Goal: Task Accomplishment & Management: Use online tool/utility

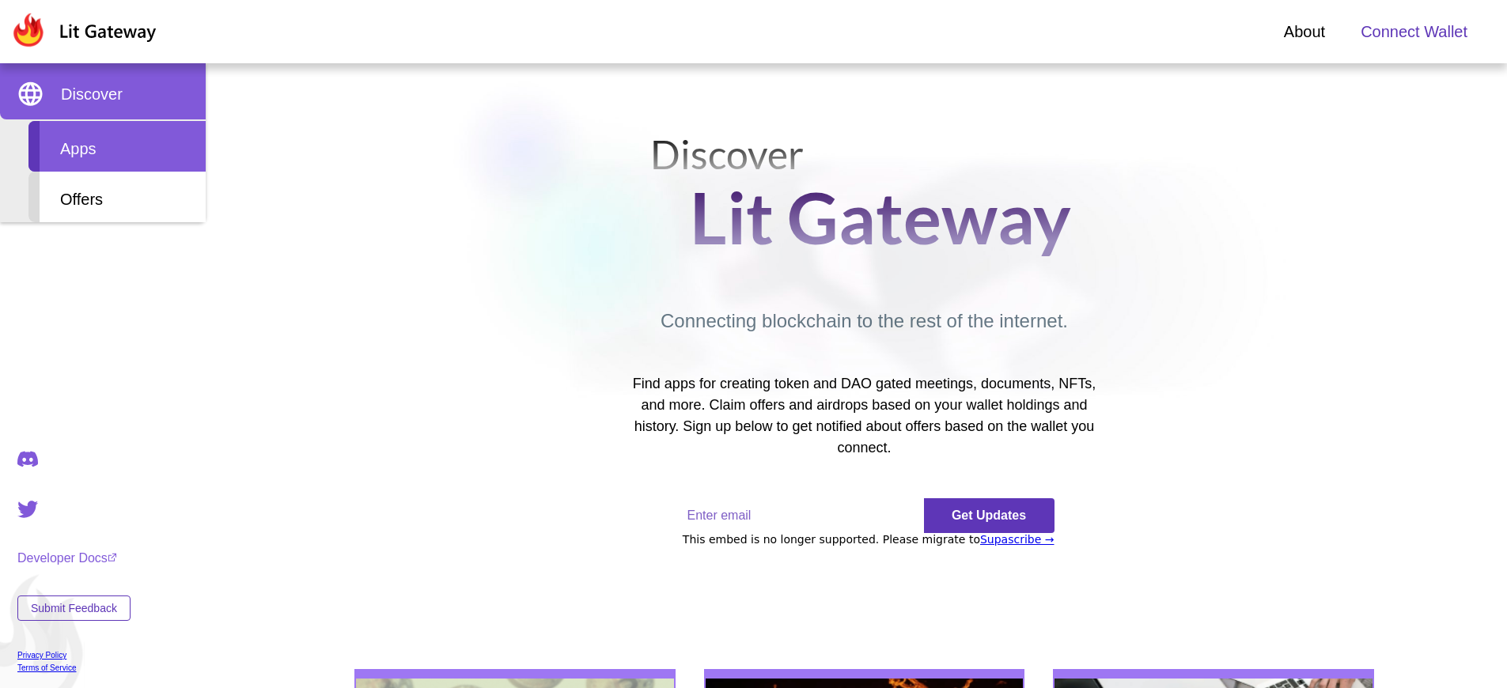
click at [117, 146] on div "Apps" at bounding box center [116, 146] width 177 height 51
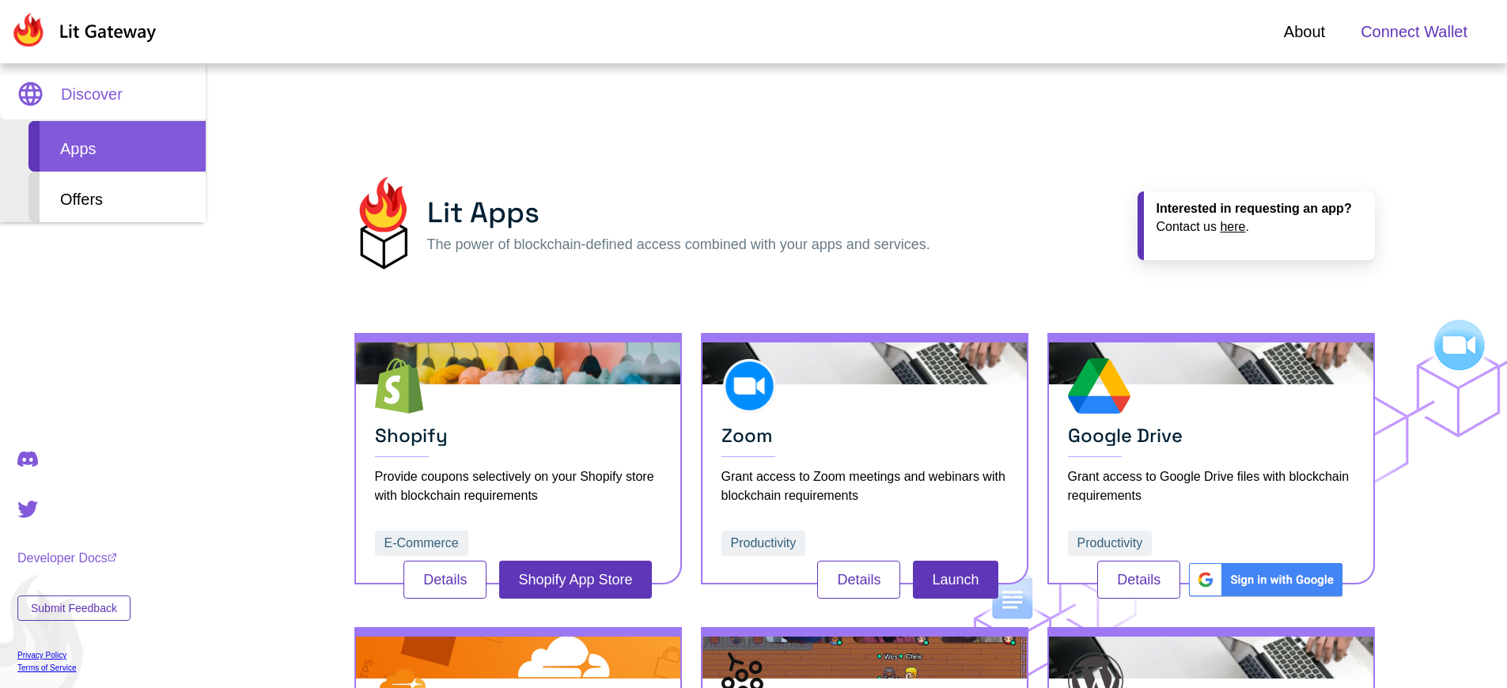
click at [1414, 32] on span "Connect Wallet" at bounding box center [1414, 32] width 107 height 24
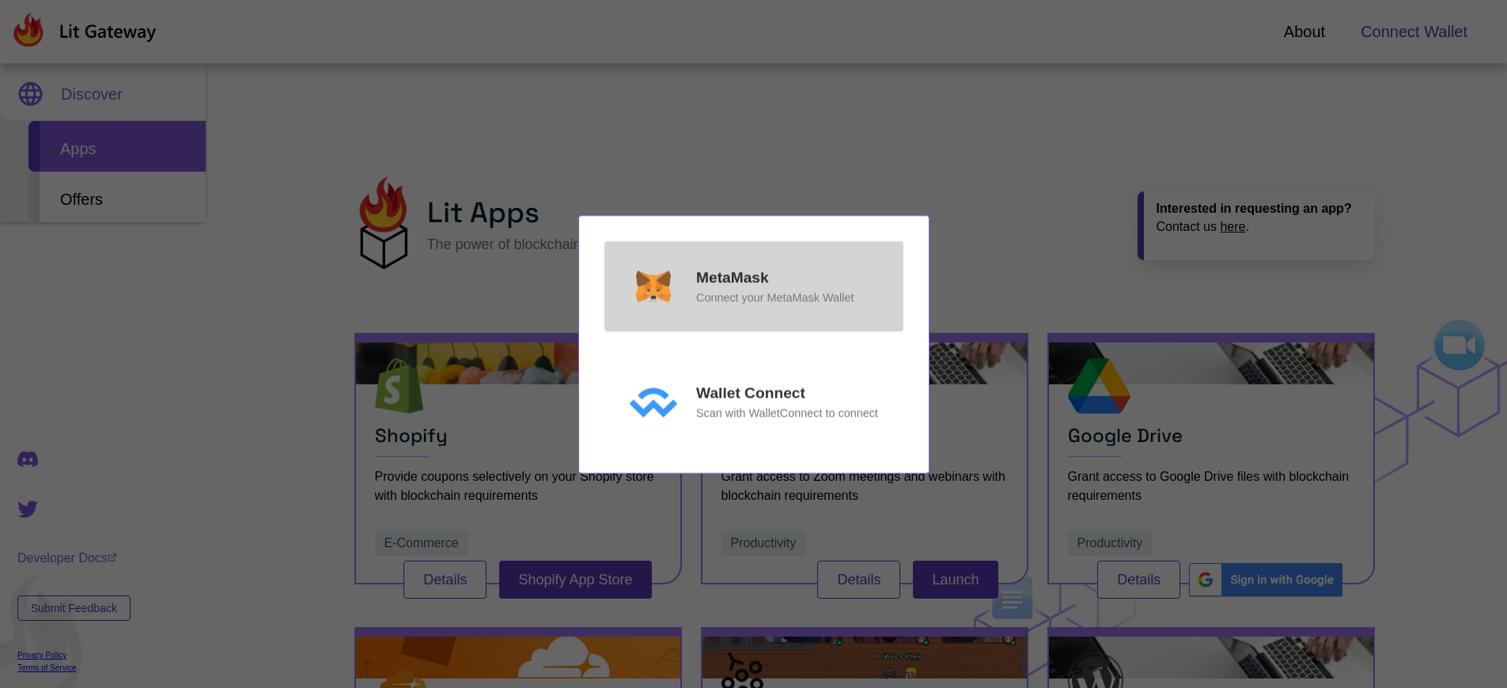
click at [732, 277] on p "MetaMask" at bounding box center [732, 278] width 73 height 23
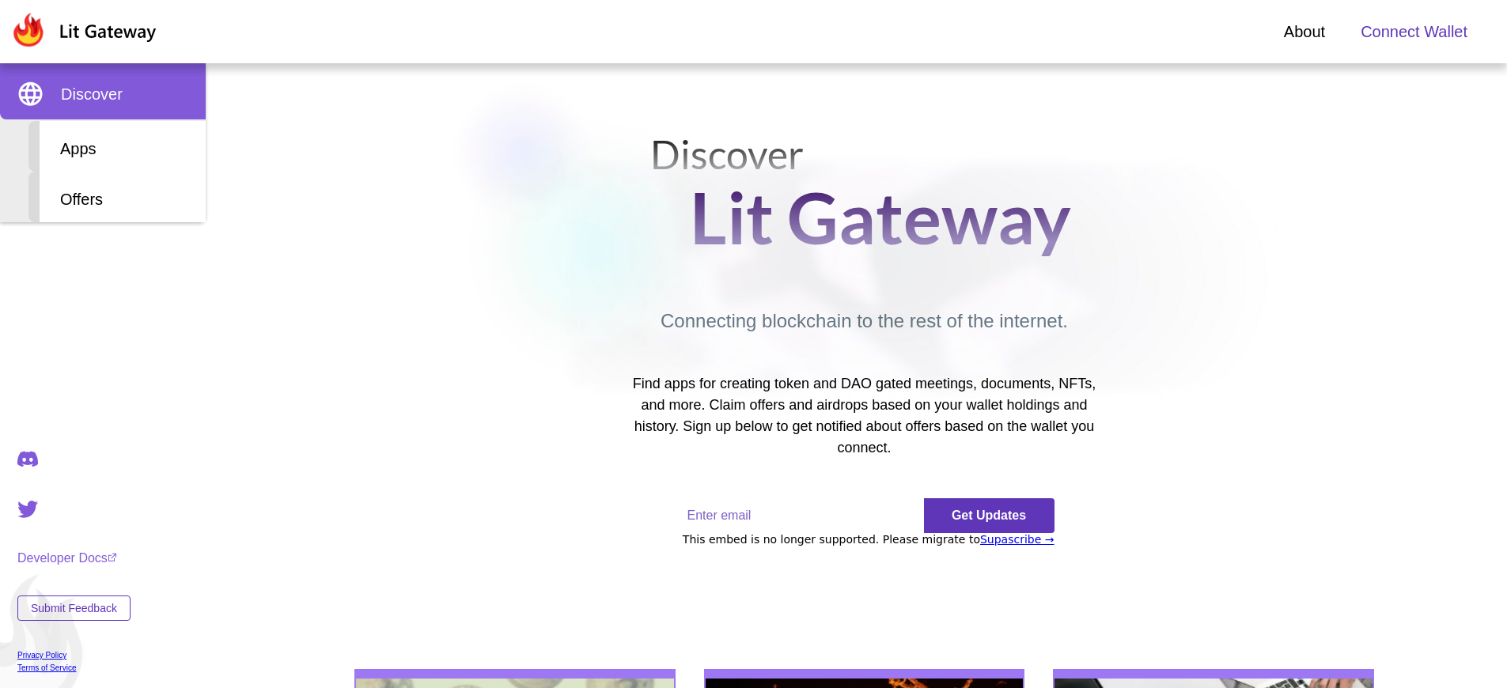
click at [1414, 32] on span "Connect Wallet" at bounding box center [1414, 32] width 107 height 24
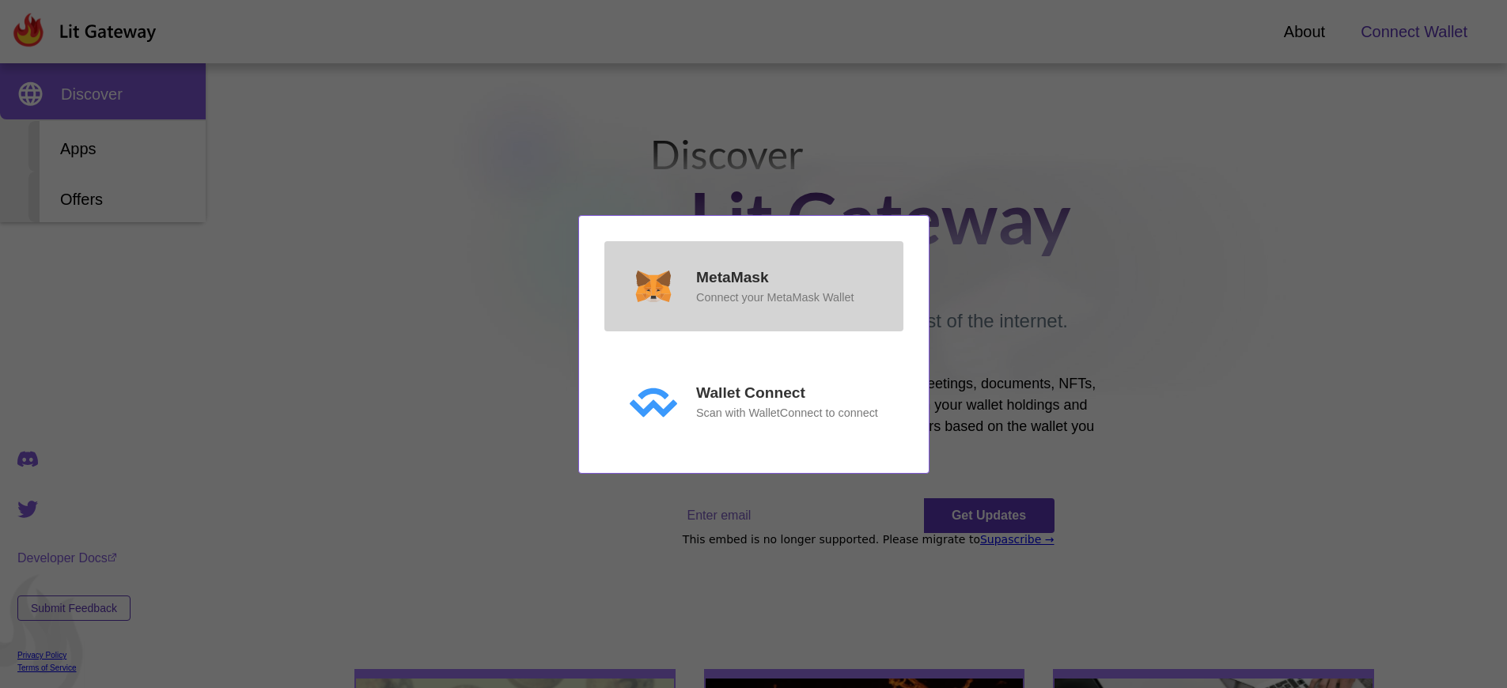
click at [732, 290] on p "MetaMask" at bounding box center [732, 278] width 73 height 23
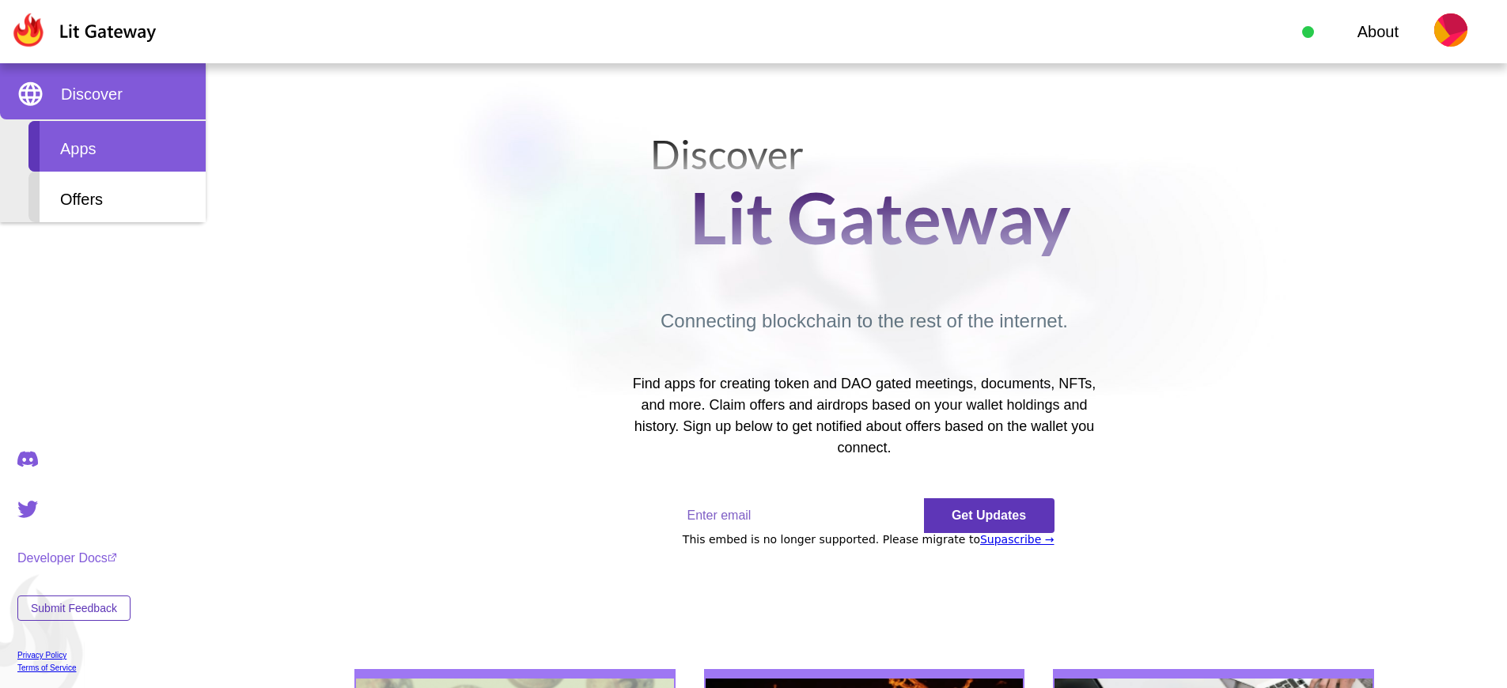
click at [117, 146] on div "Apps" at bounding box center [116, 146] width 177 height 51
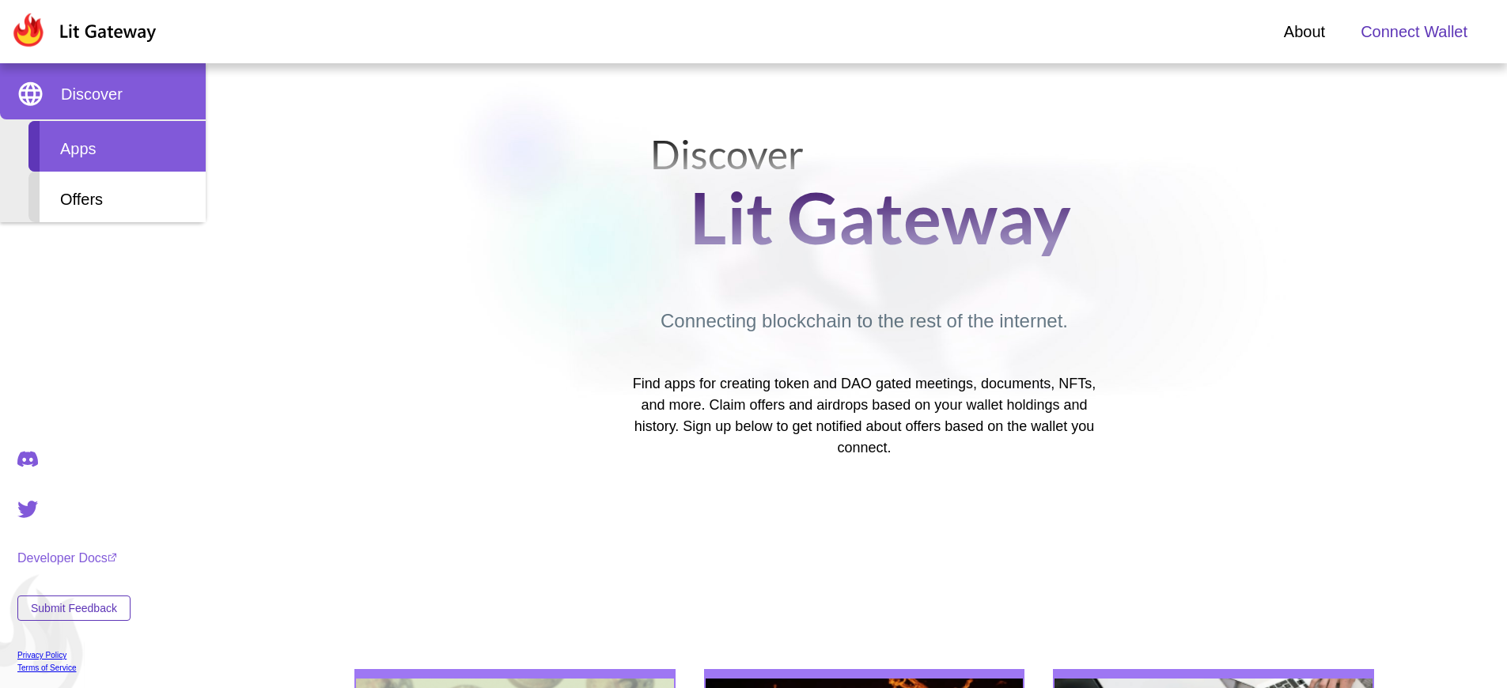
click at [117, 146] on div "Apps" at bounding box center [116, 146] width 177 height 51
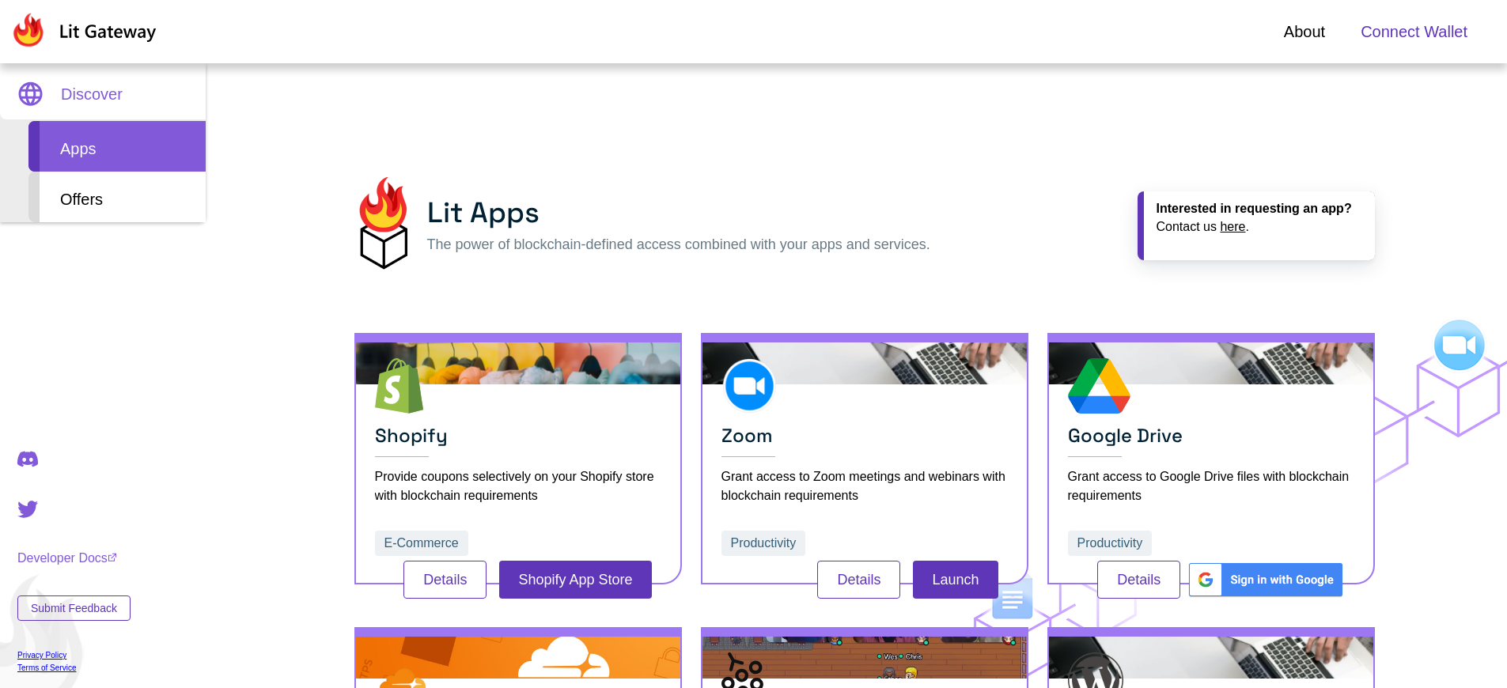
click at [1414, 32] on span "Connect Wallet" at bounding box center [1414, 32] width 107 height 24
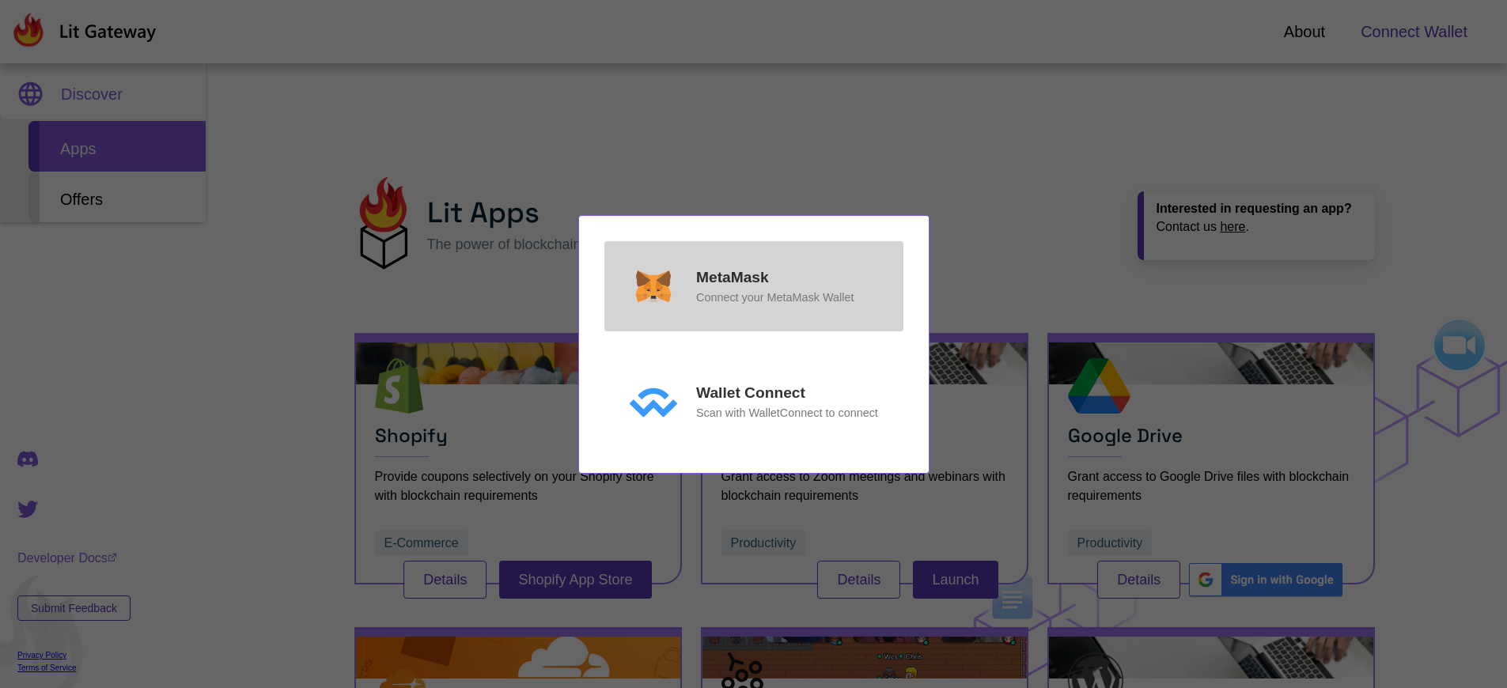
click at [732, 277] on p "MetaMask" at bounding box center [732, 278] width 73 height 23
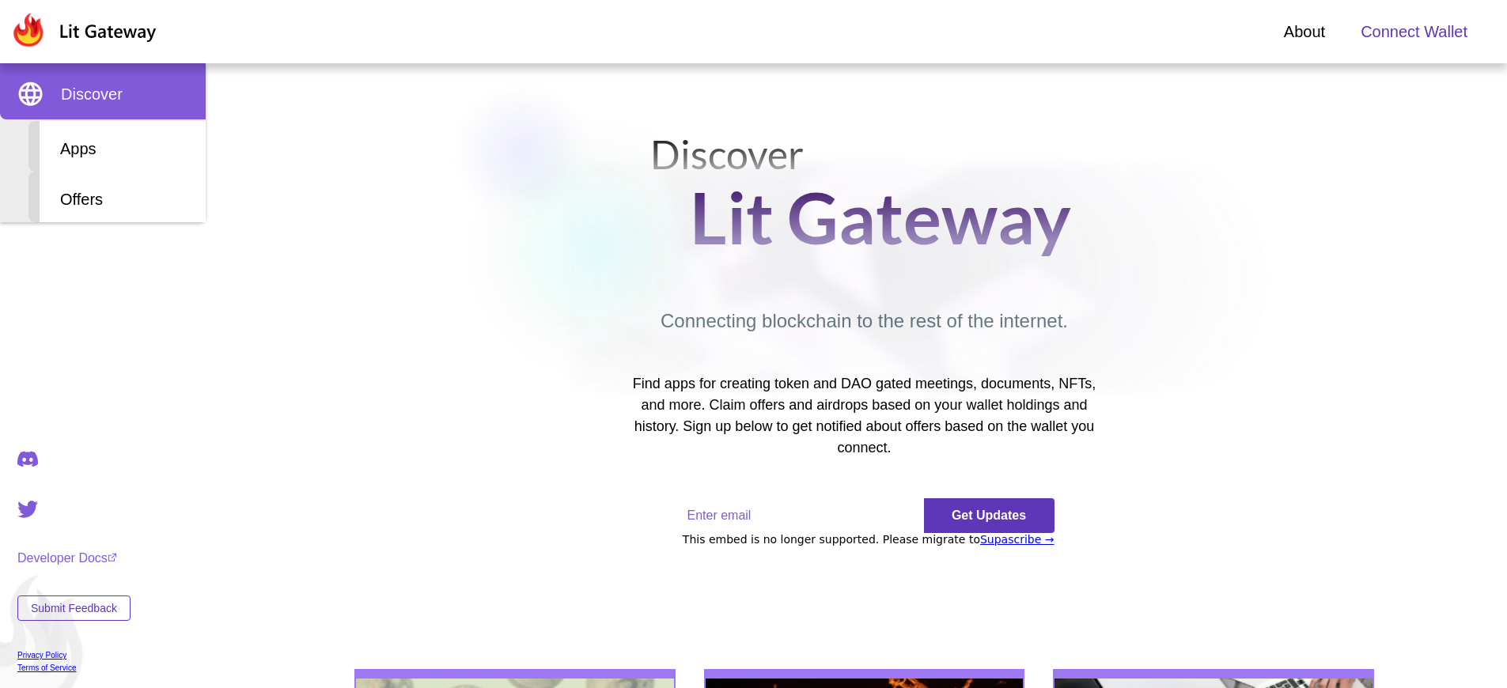
click at [1414, 32] on span "Connect Wallet" at bounding box center [1414, 32] width 107 height 24
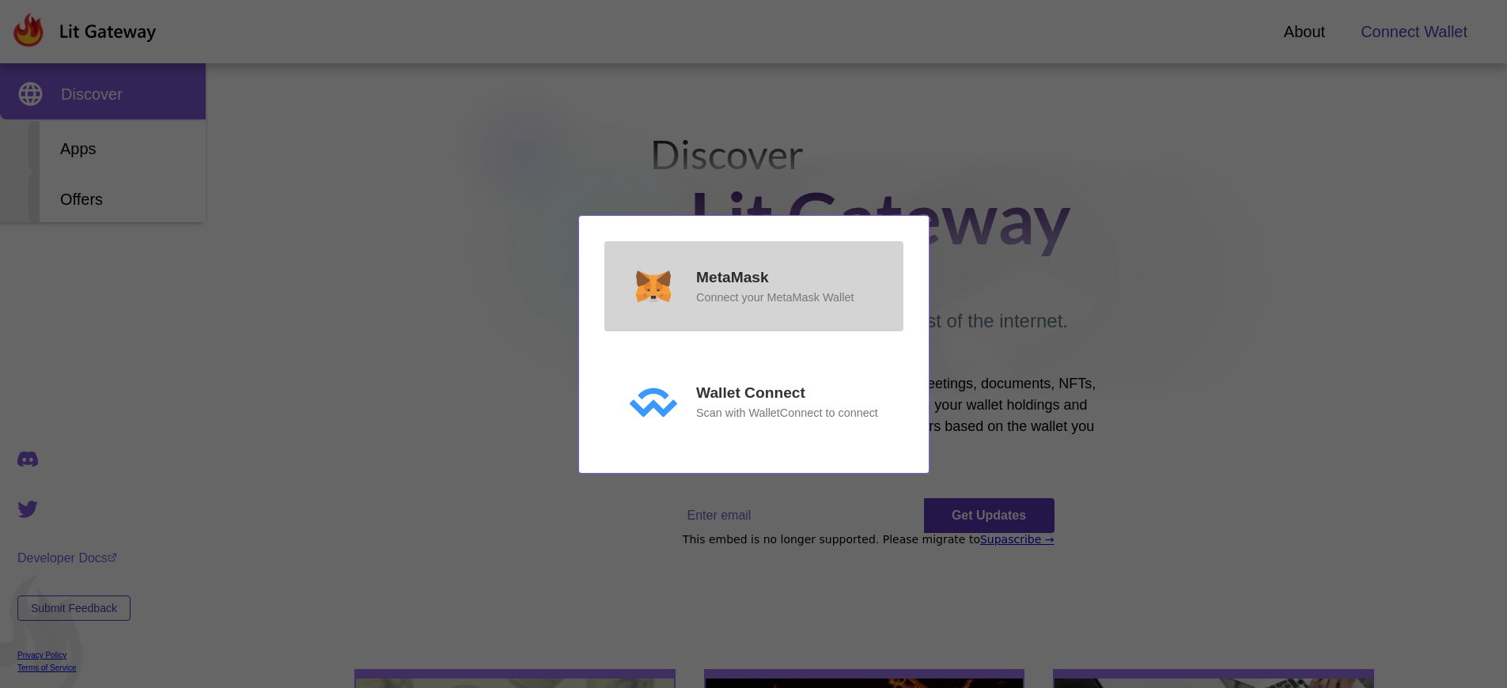
click at [732, 277] on p "MetaMask" at bounding box center [732, 278] width 73 height 23
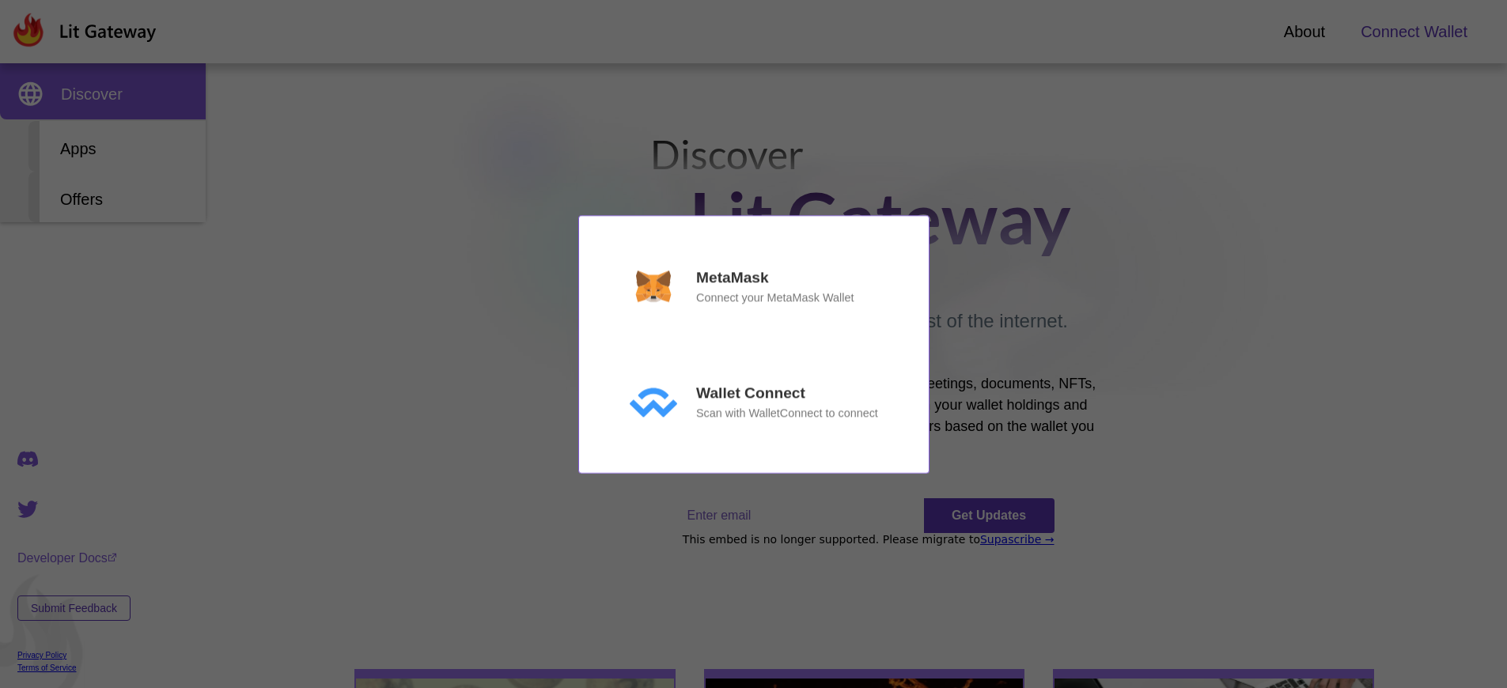
click at [774, 297] on p "Connect your MetaMask Wallet" at bounding box center [774, 297] width 157 height 17
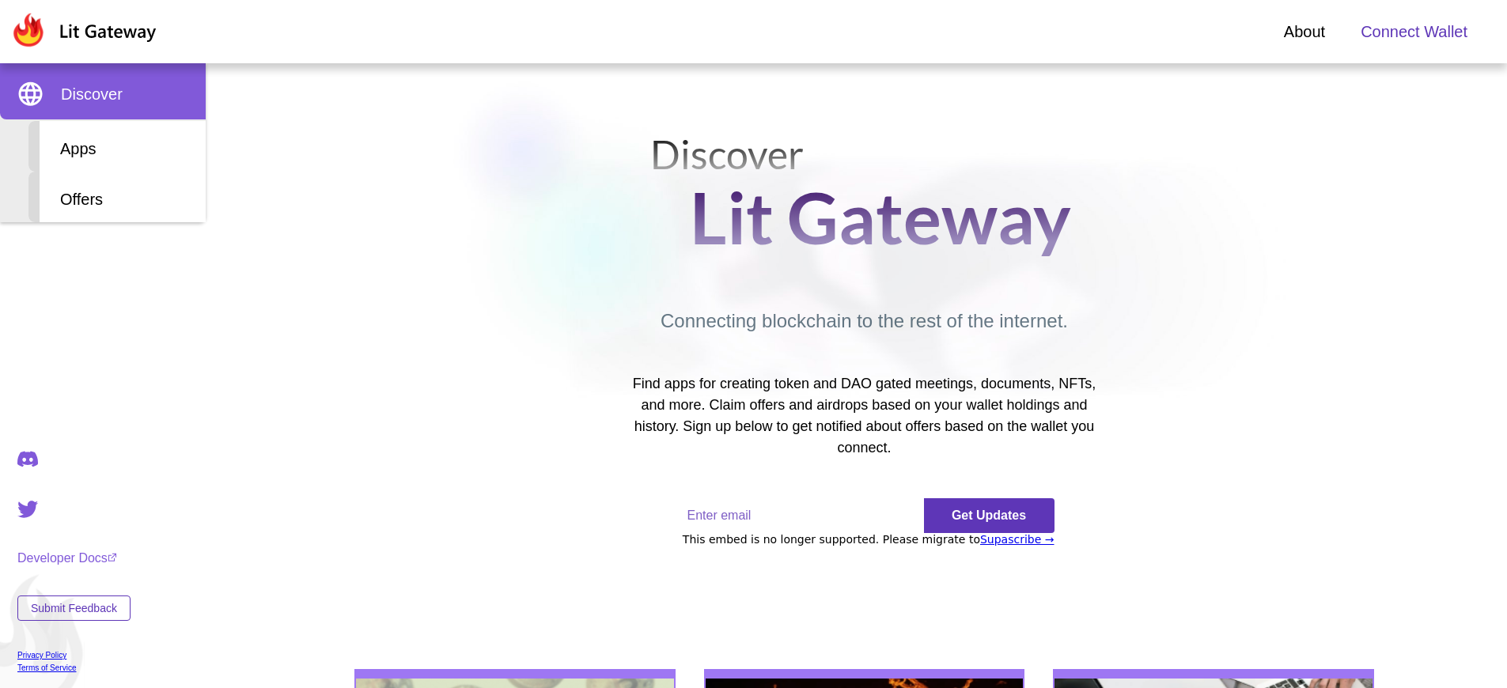
click at [1414, 32] on span "Connect Wallet" at bounding box center [1414, 32] width 107 height 24
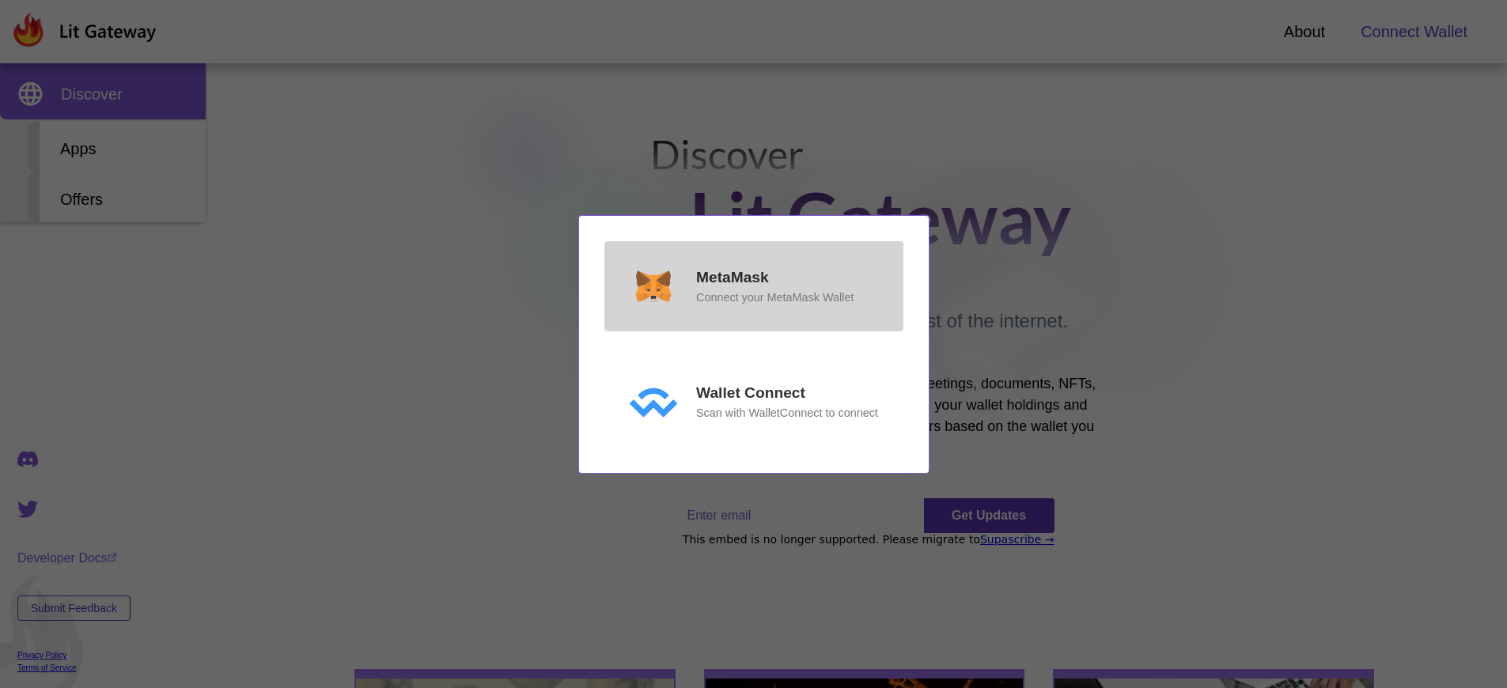
click at [732, 277] on p "MetaMask" at bounding box center [732, 278] width 73 height 23
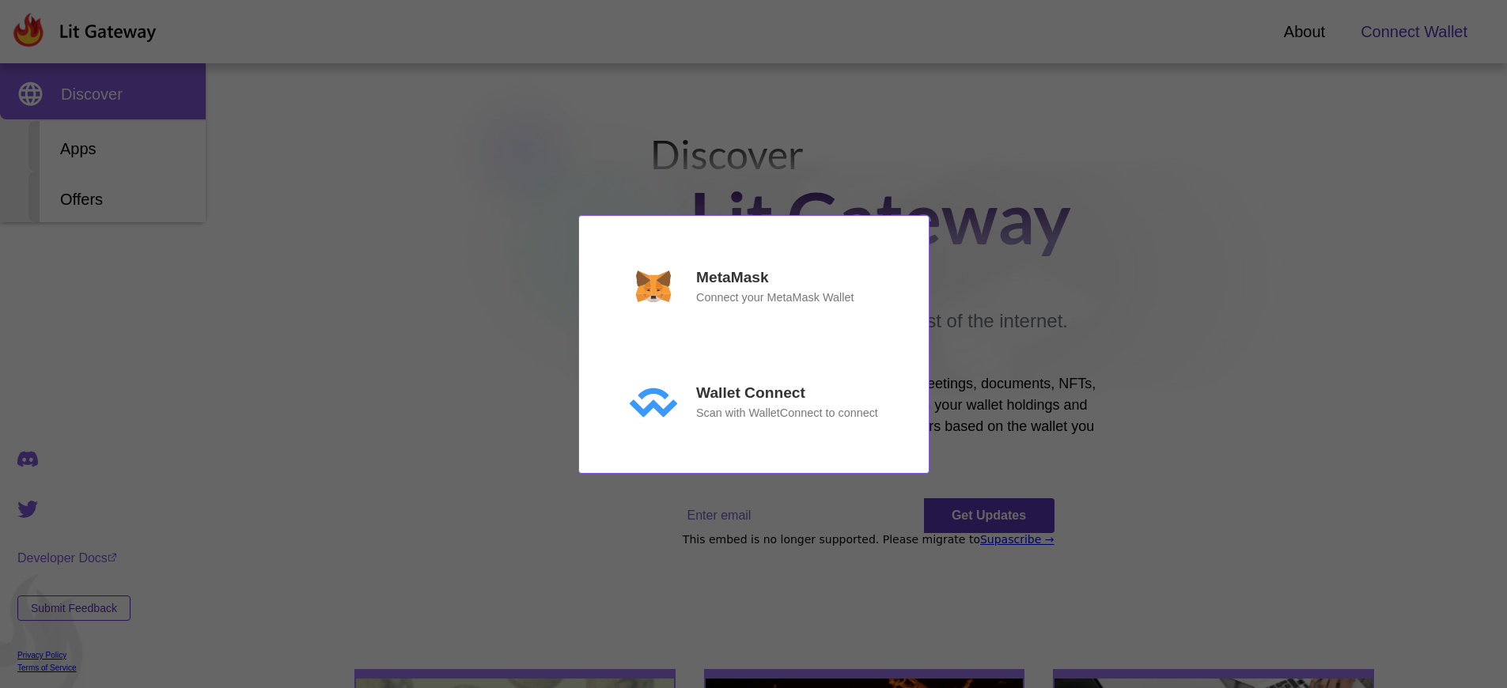
click at [1414, 32] on div "MetaMask Connect your MetaMask Wallet Wallet Connect Scan with WalletConnect to…" at bounding box center [753, 344] width 1507 height 688
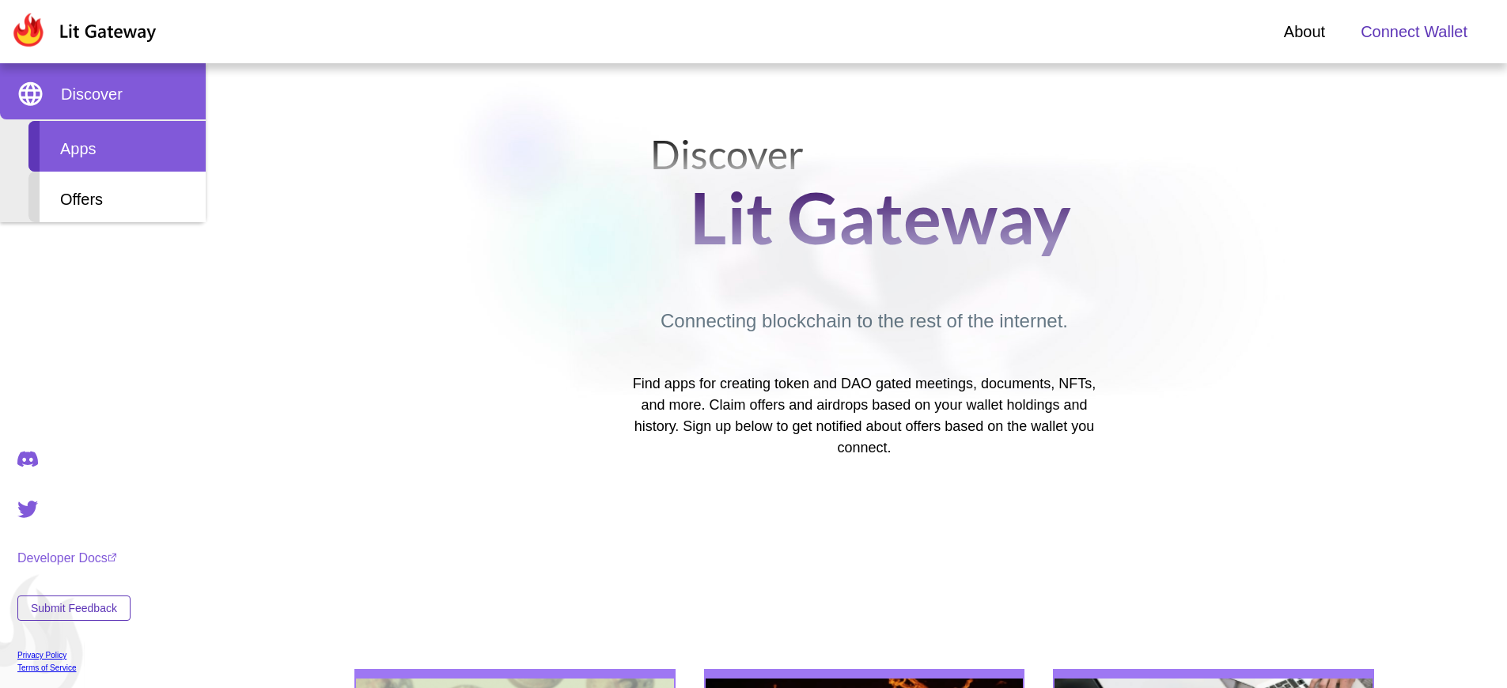
click at [117, 146] on div "Apps" at bounding box center [116, 146] width 177 height 51
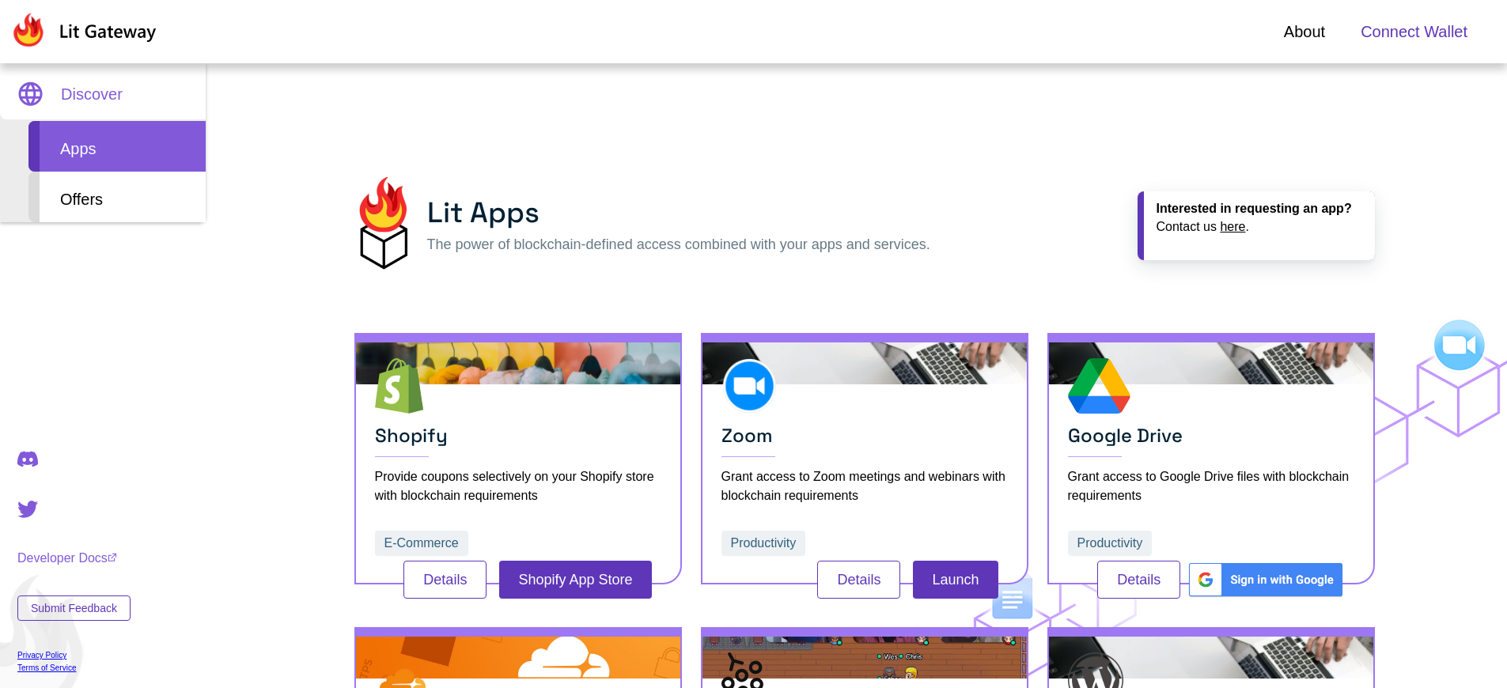
click at [1414, 32] on span "Connect Wallet" at bounding box center [1414, 32] width 107 height 24
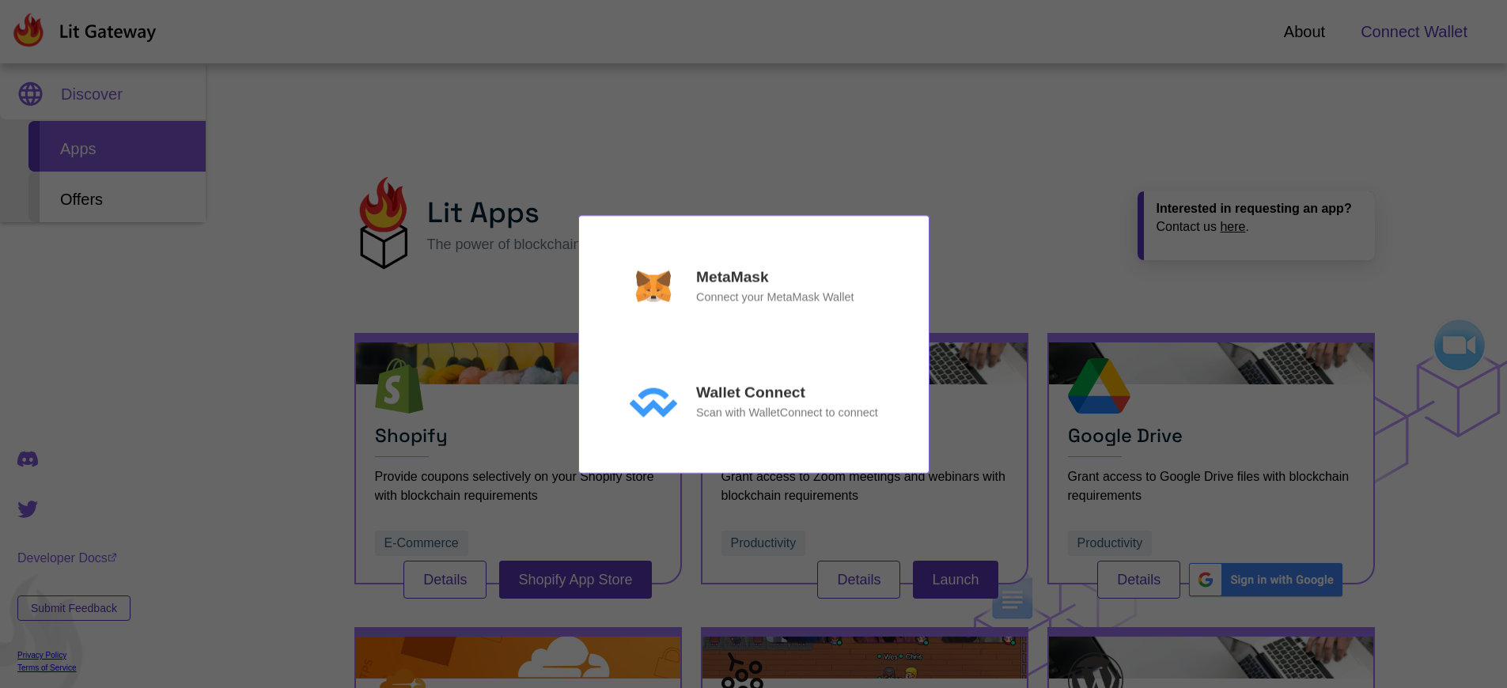
click at [1414, 32] on div "MetaMask Connect your MetaMask Wallet Wallet Connect Scan with WalletConnect to…" at bounding box center [753, 344] width 1507 height 688
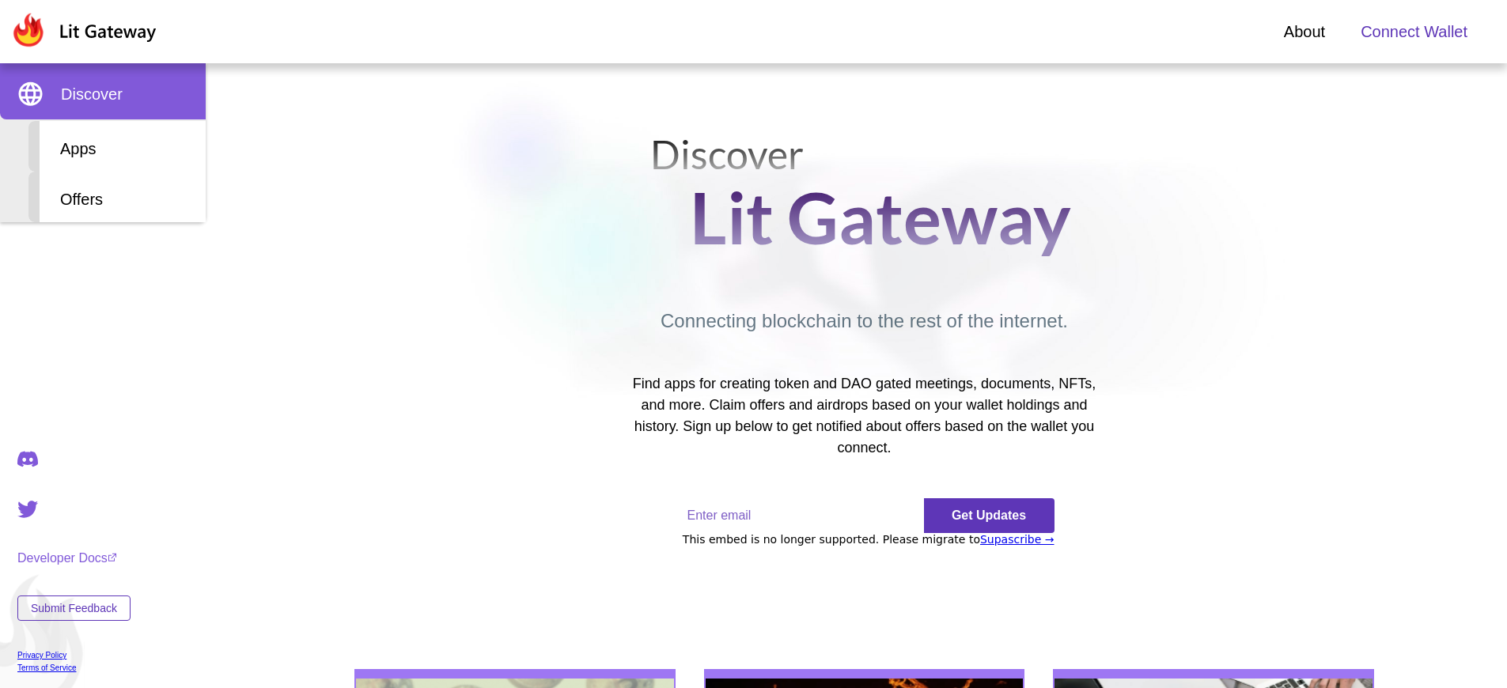
click at [1414, 32] on span "Connect Wallet" at bounding box center [1414, 32] width 107 height 24
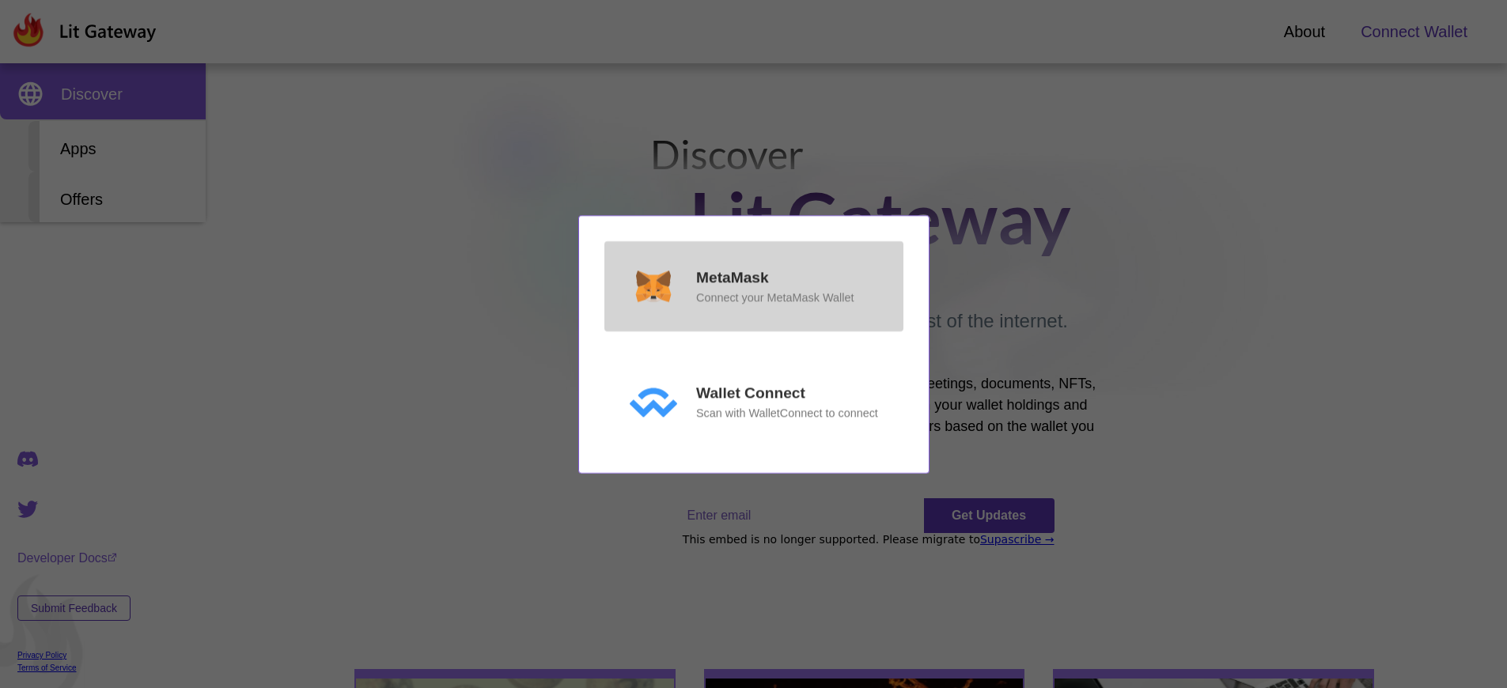
click at [732, 277] on p "MetaMask" at bounding box center [732, 278] width 73 height 23
click at [774, 297] on p "Connect your MetaMask Wallet" at bounding box center [774, 297] width 157 height 17
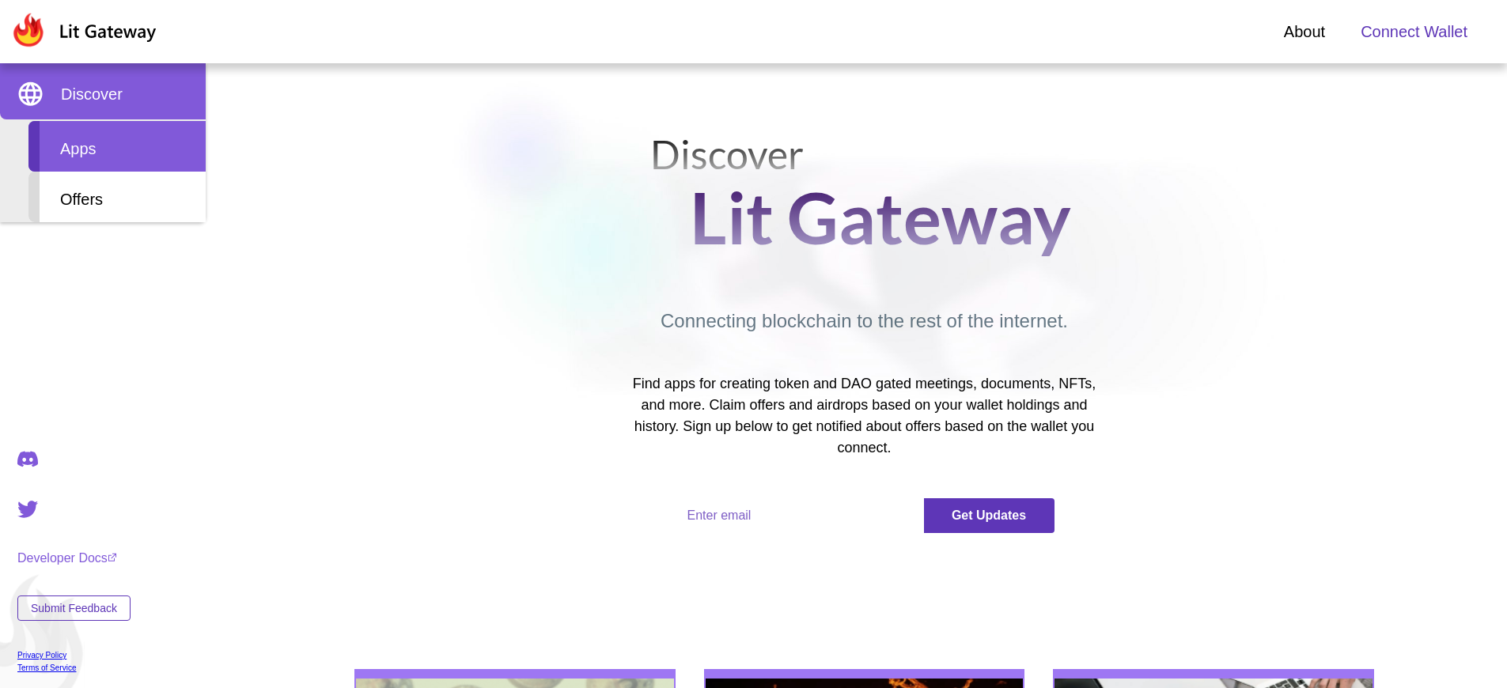
click at [117, 146] on div "Apps" at bounding box center [116, 146] width 177 height 51
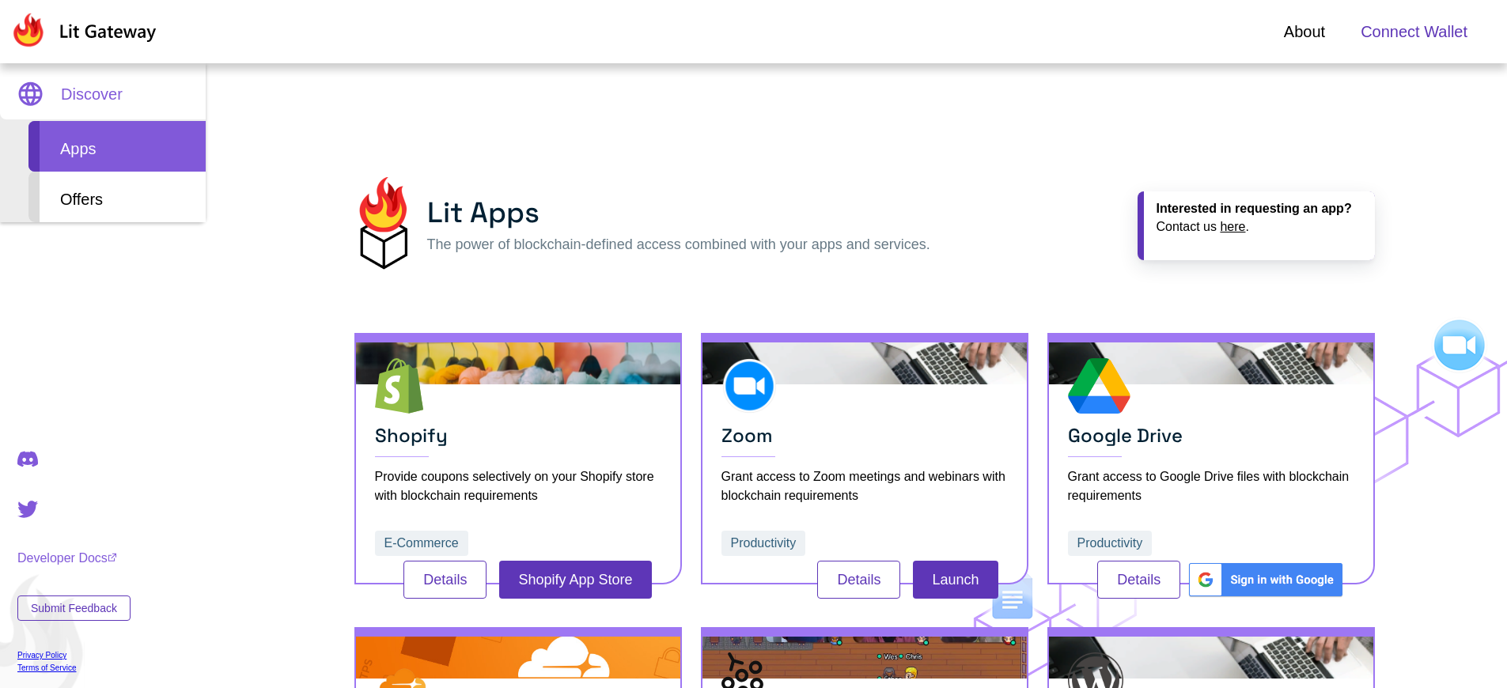
click at [1414, 32] on span "Connect Wallet" at bounding box center [1414, 32] width 107 height 24
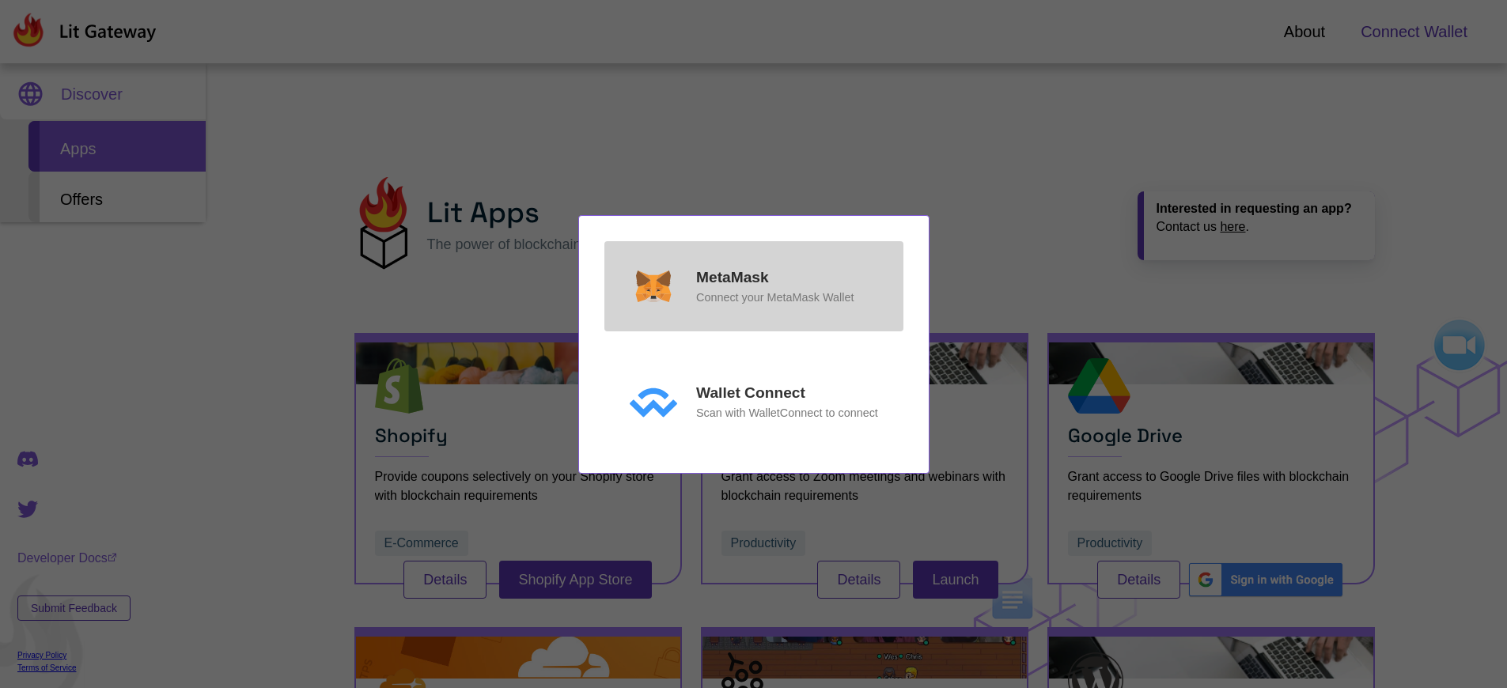
click at [732, 277] on p "MetaMask" at bounding box center [732, 278] width 73 height 23
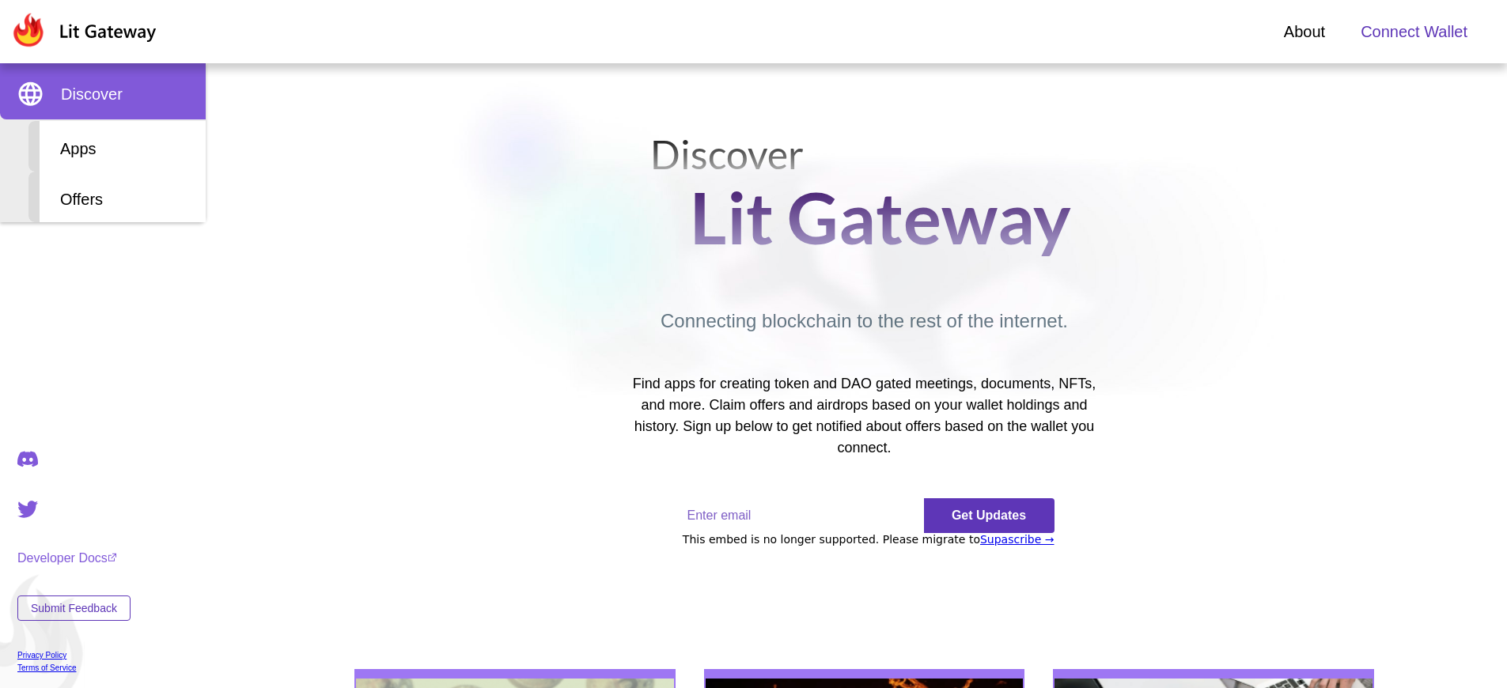
click at [1414, 32] on span "Connect Wallet" at bounding box center [1414, 32] width 107 height 24
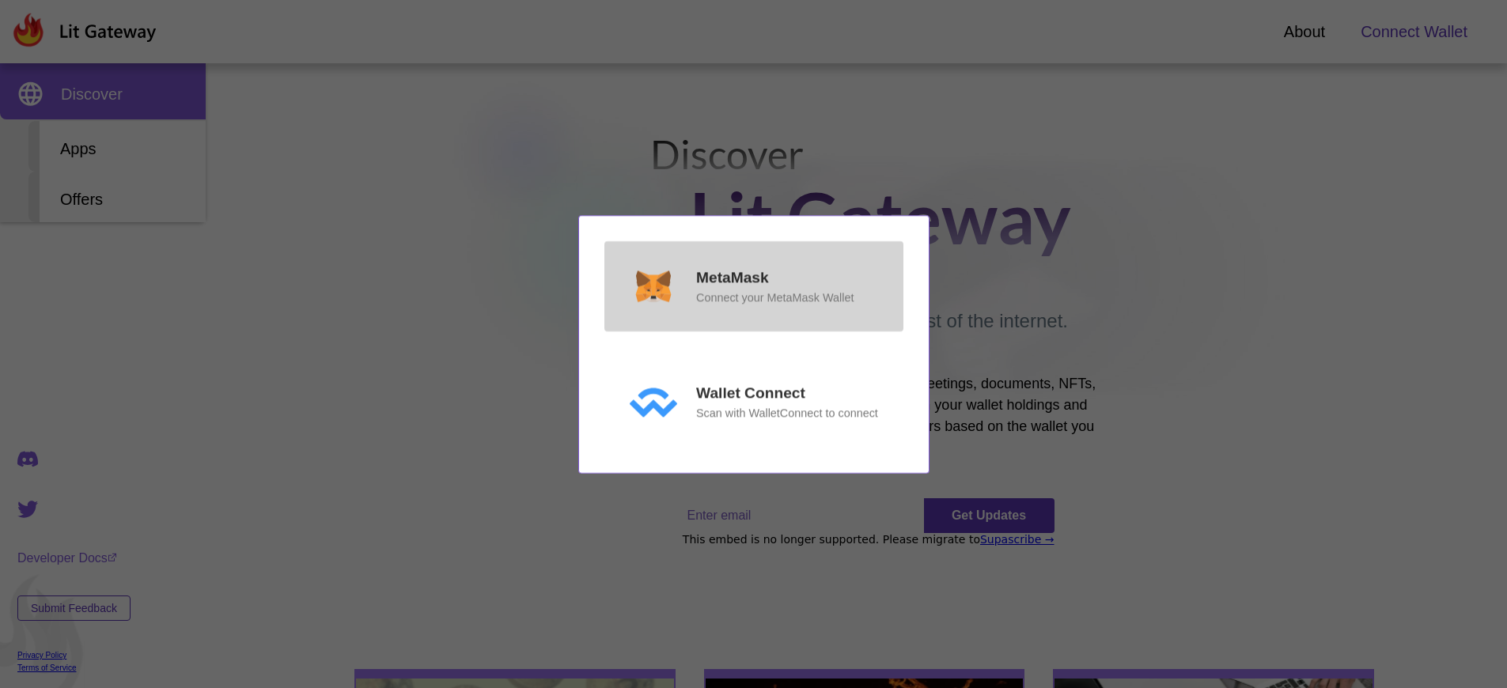
click at [732, 277] on p "MetaMask" at bounding box center [732, 278] width 73 height 23
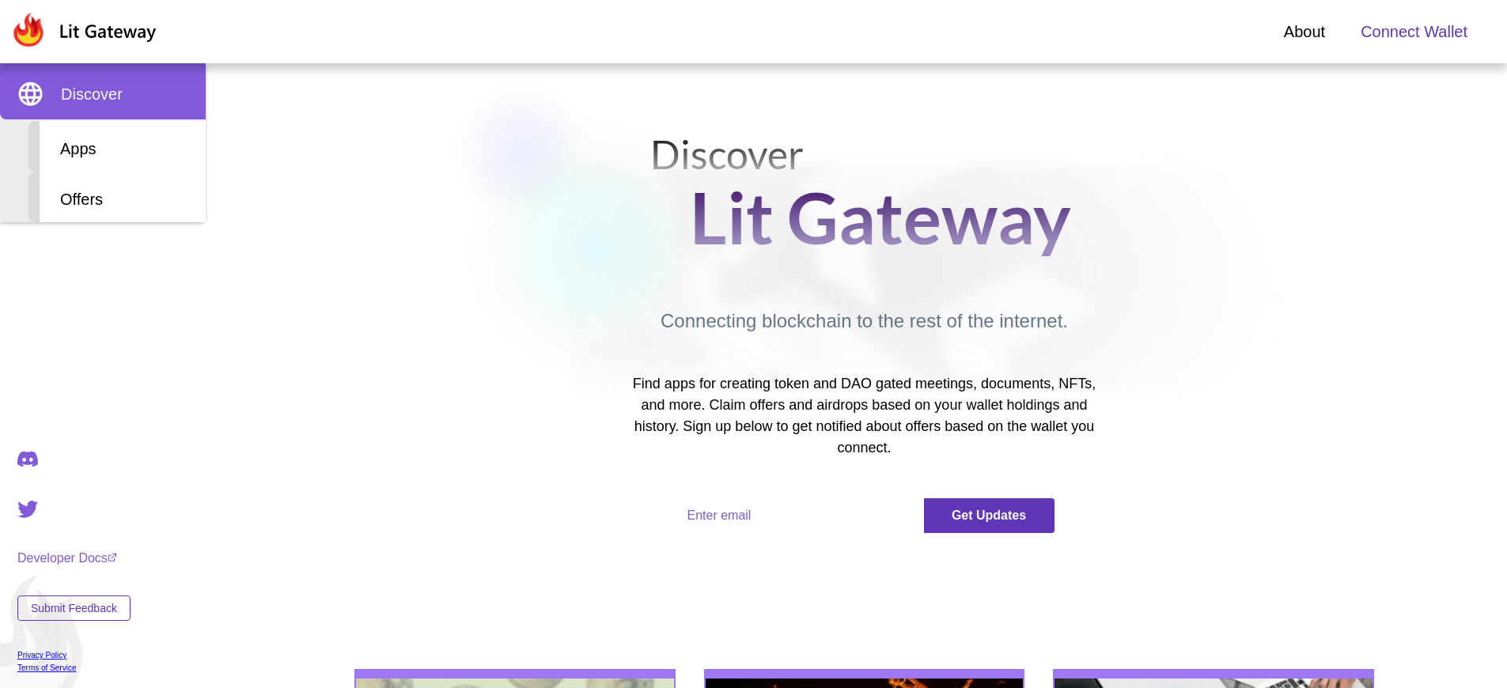
click at [1414, 32] on span "Connect Wallet" at bounding box center [1414, 32] width 107 height 24
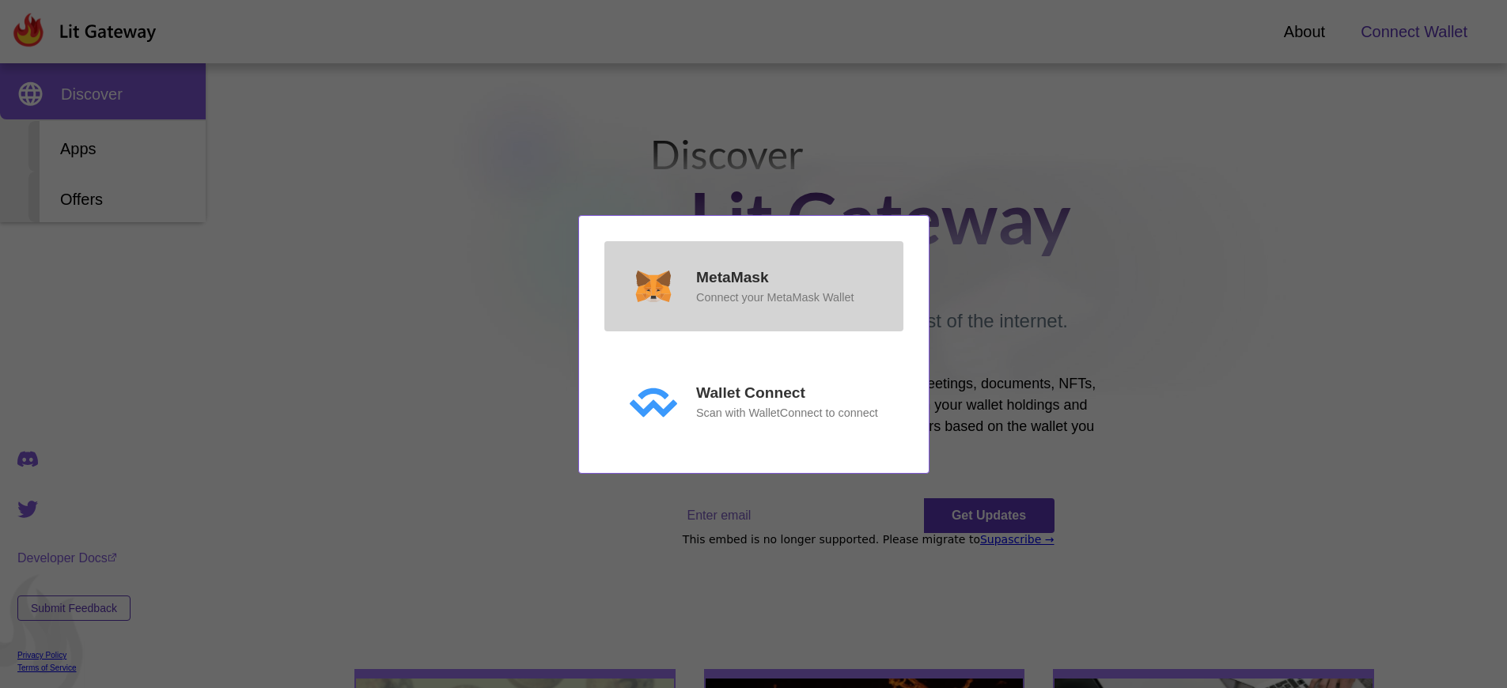
click at [732, 277] on p "MetaMask" at bounding box center [732, 278] width 73 height 23
click at [774, 297] on p "Connect your MetaMask Wallet" at bounding box center [774, 297] width 157 height 17
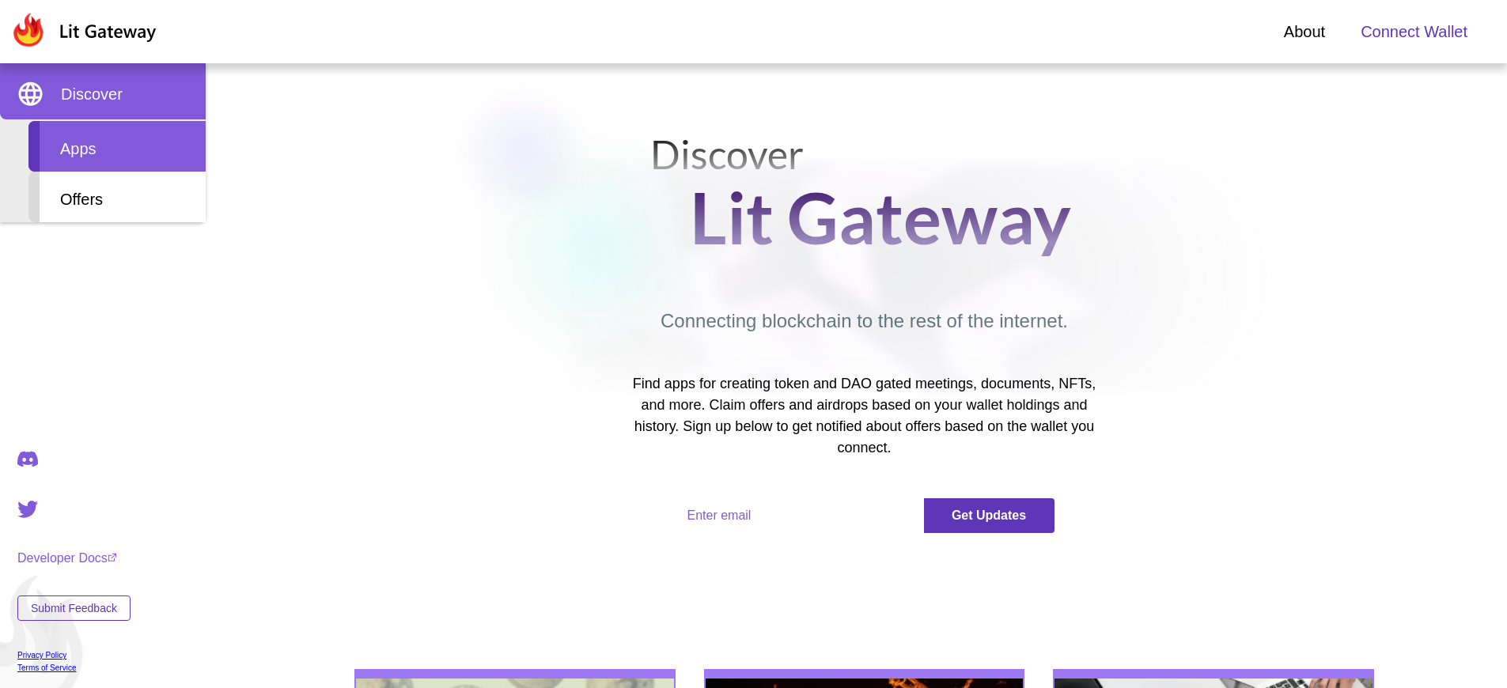
click at [117, 146] on div "Apps" at bounding box center [116, 146] width 177 height 51
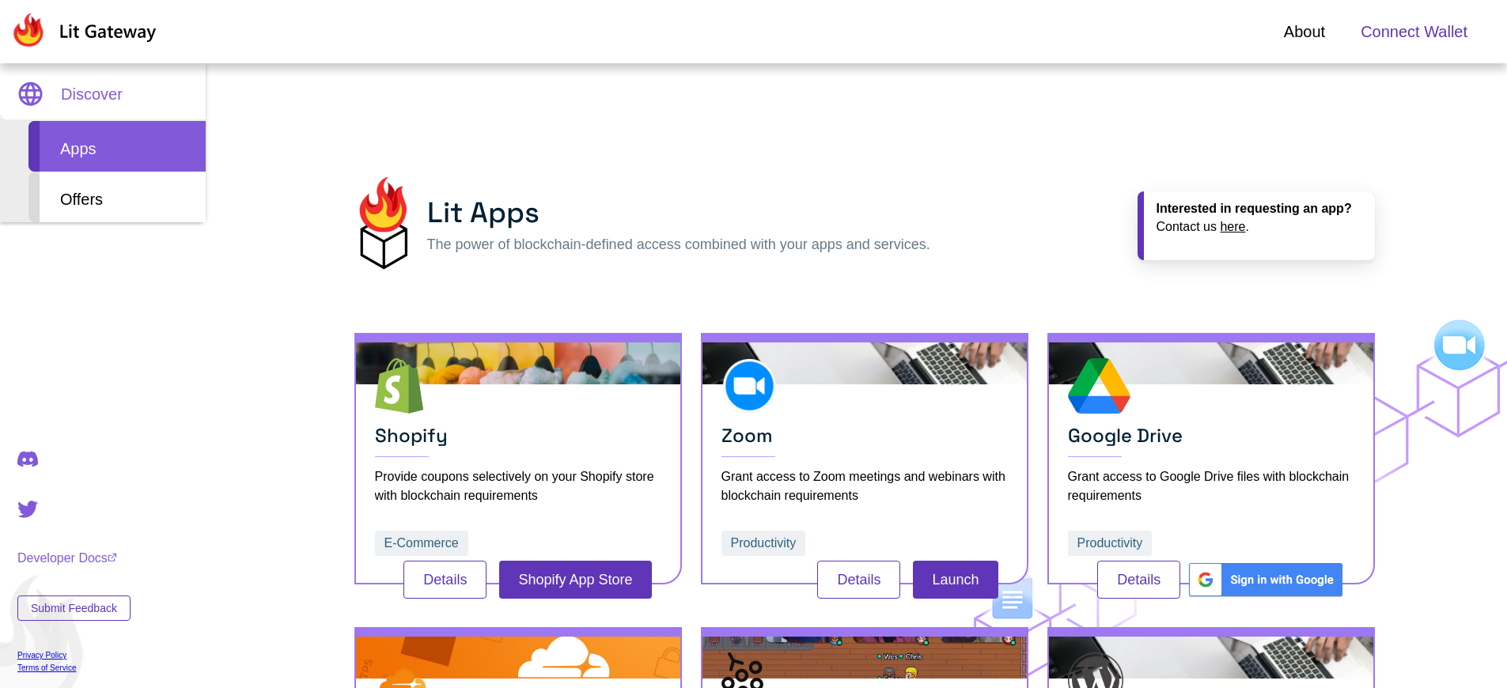
click at [1414, 32] on span "Connect Wallet" at bounding box center [1414, 32] width 107 height 24
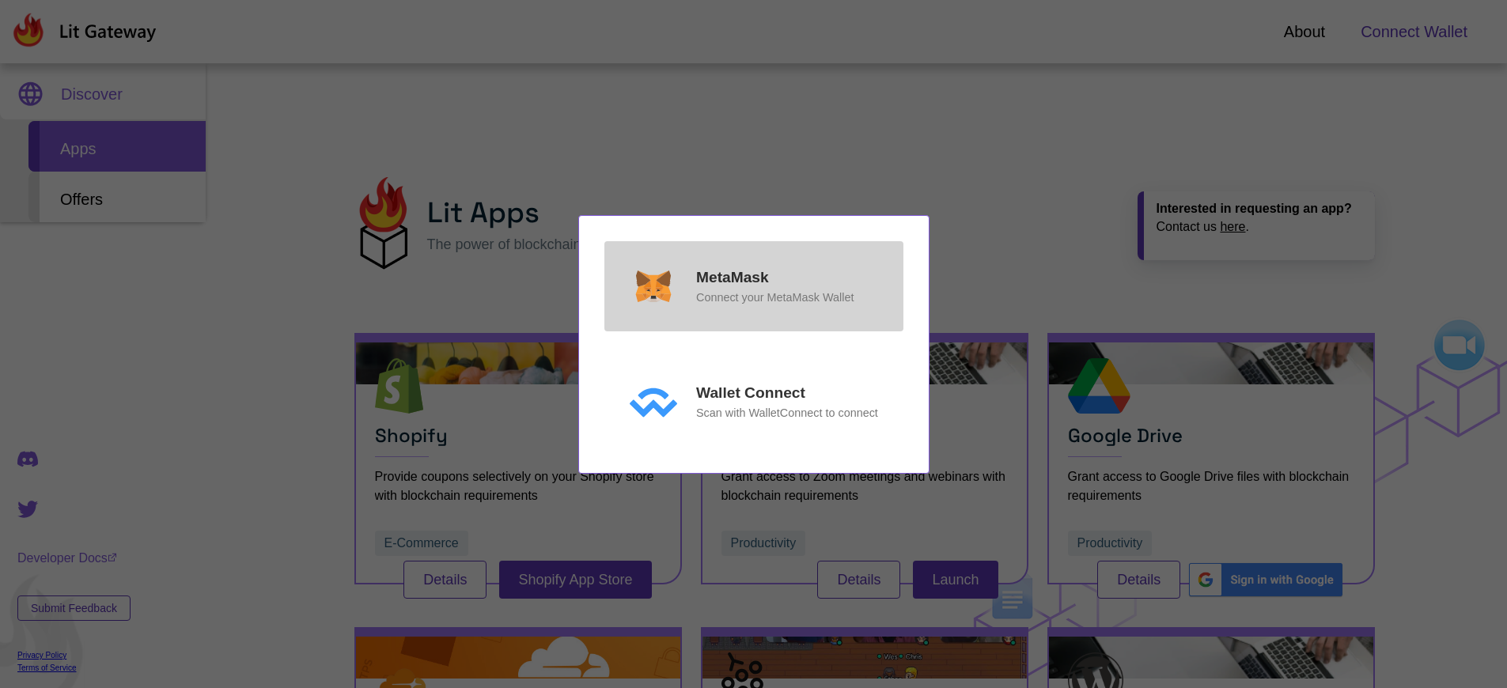
click at [732, 277] on p "MetaMask" at bounding box center [732, 278] width 73 height 23
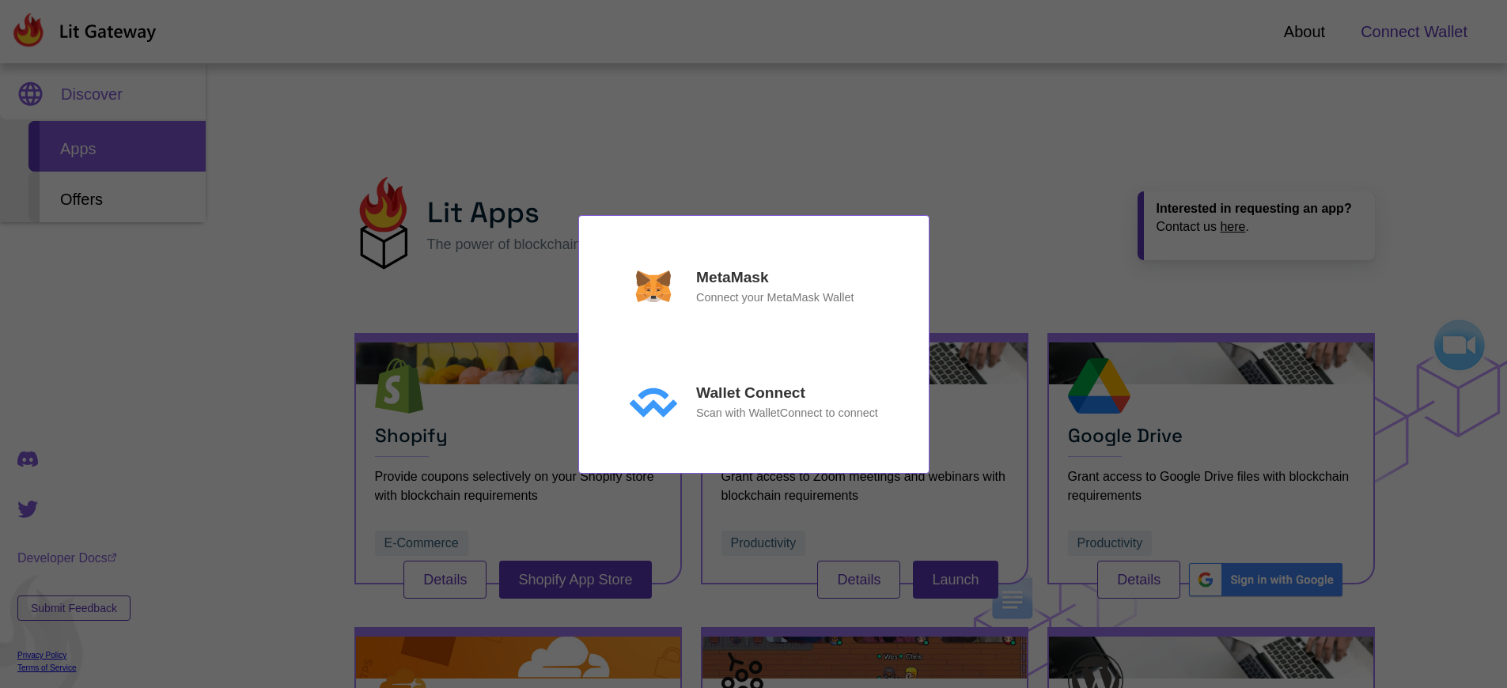
click at [955, 579] on div "MetaMask Connect your MetaMask Wallet Wallet Connect Scan with WalletConnect to…" at bounding box center [753, 344] width 1507 height 688
